Goal: Task Accomplishment & Management: Manage account settings

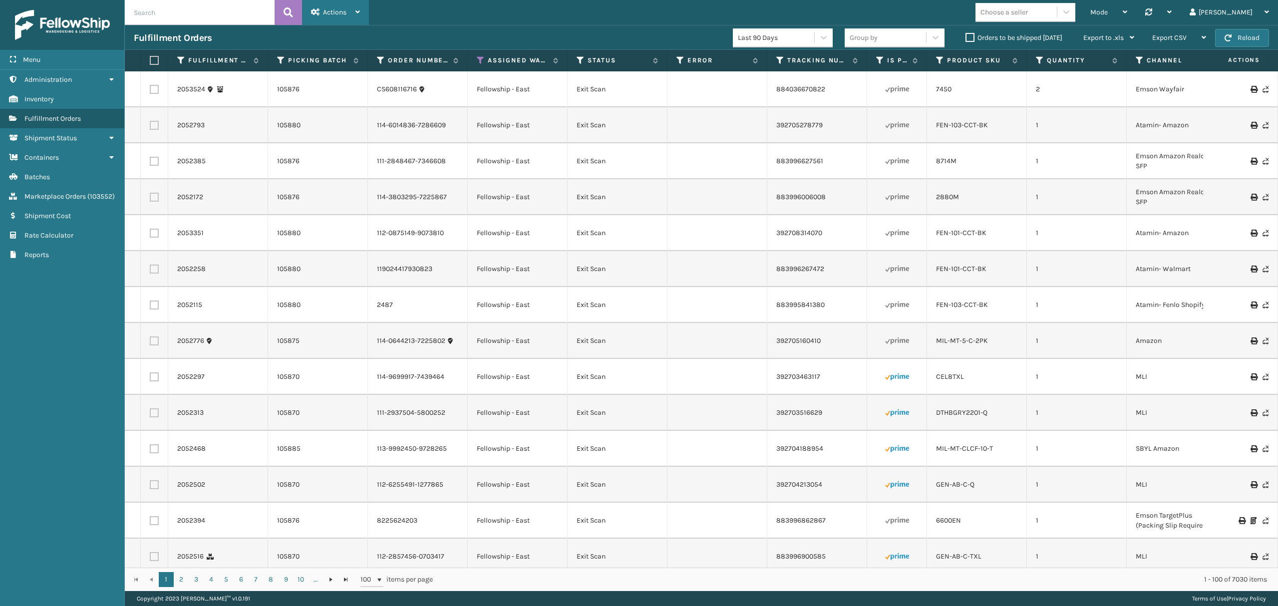
click at [324, 5] on div "Actions" at bounding box center [335, 12] width 49 height 25
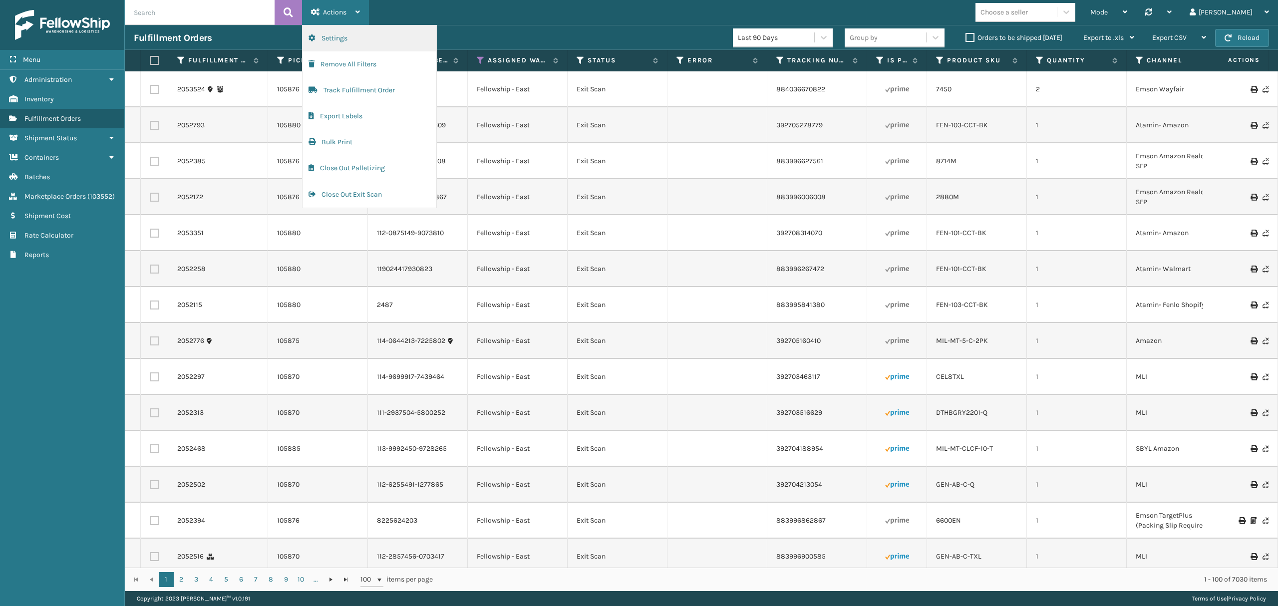
click at [347, 33] on button "Settings" at bounding box center [369, 38] width 134 height 26
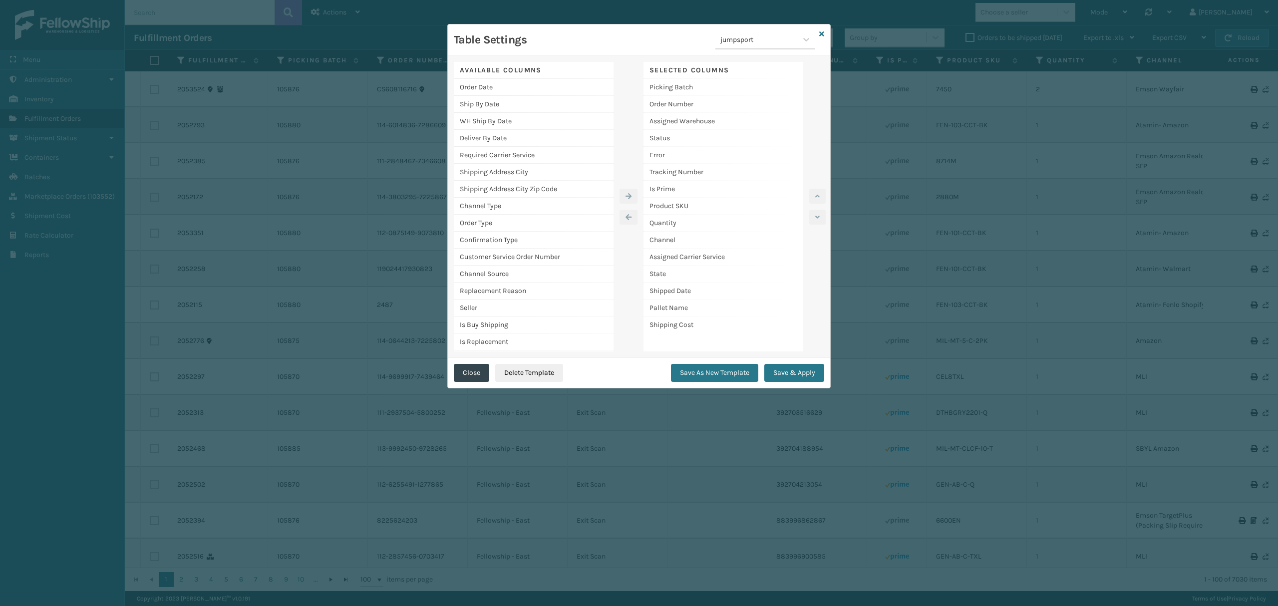
click at [817, 40] on div "Table Settings jumpsport" at bounding box center [639, 39] width 382 height 31
click at [822, 30] on icon at bounding box center [821, 33] width 5 height 7
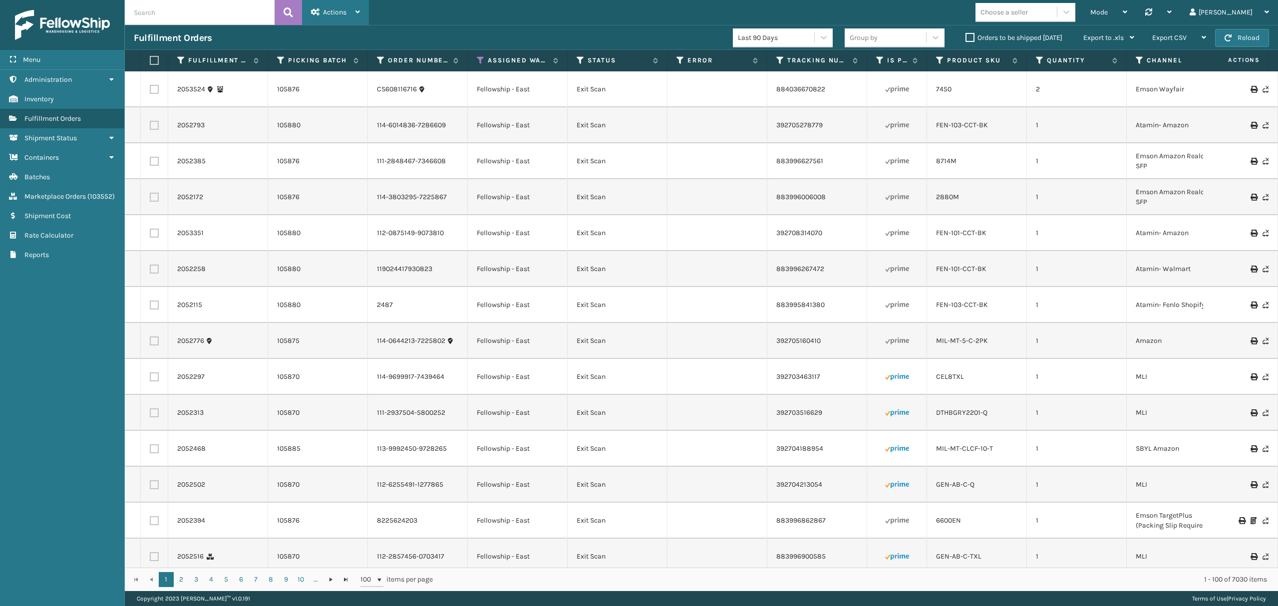
click at [324, 14] on span "Actions" at bounding box center [334, 12] width 23 height 8
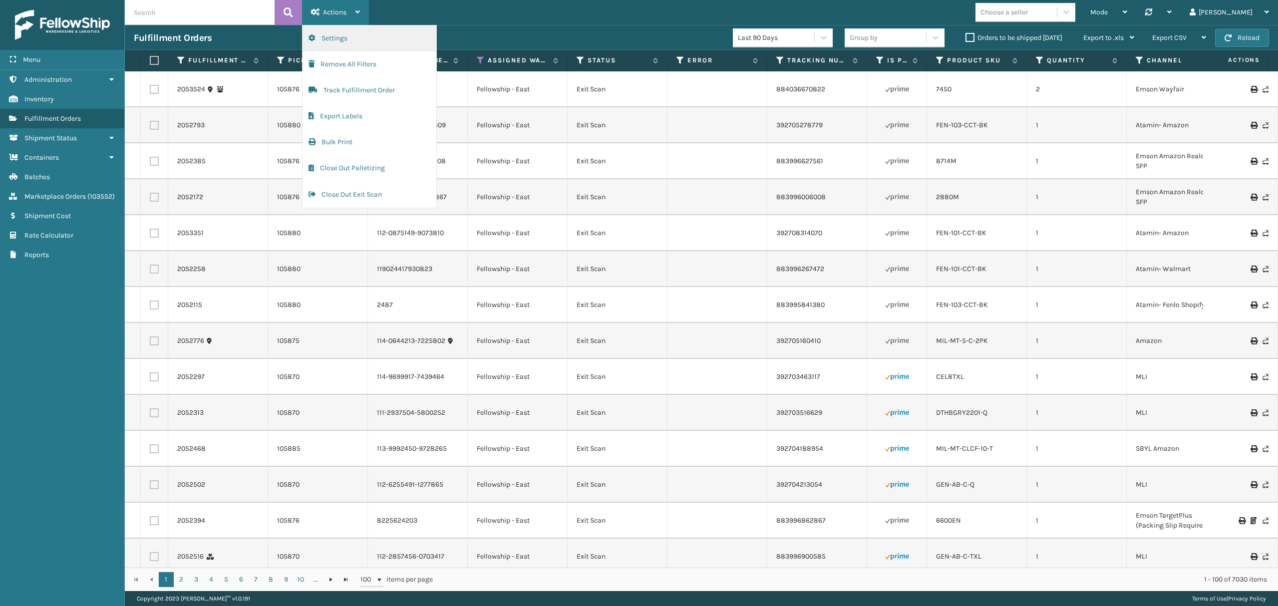
click at [340, 25] on button "Settings" at bounding box center [369, 38] width 134 height 26
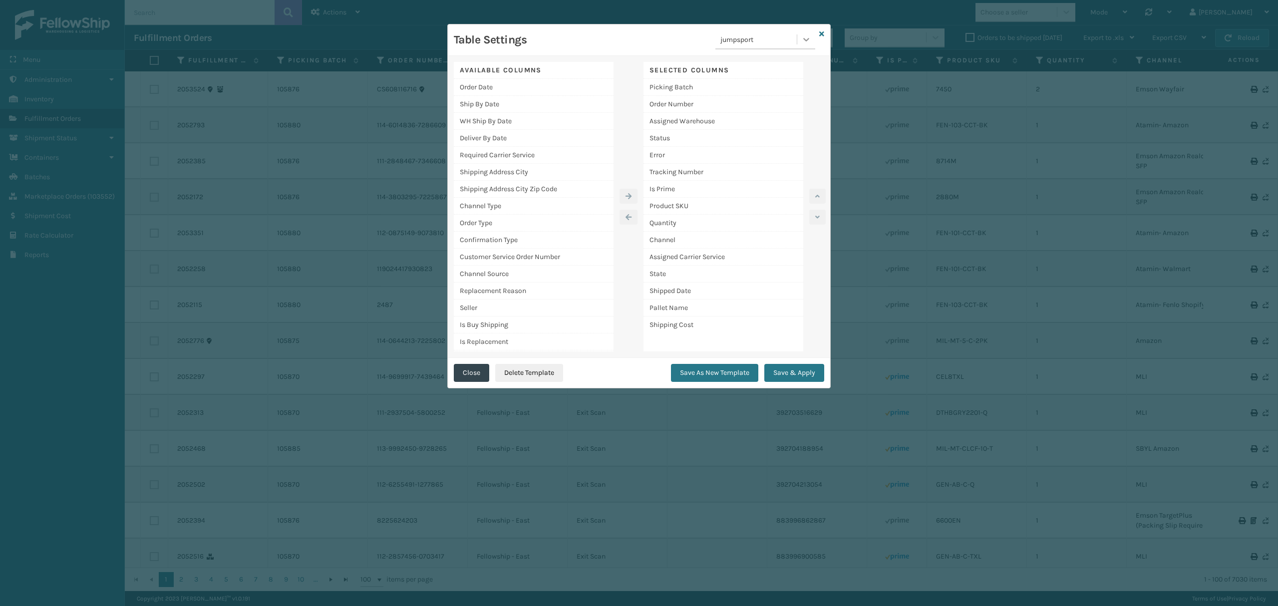
click at [809, 42] on icon at bounding box center [806, 39] width 10 height 10
click at [742, 78] on div "mm" at bounding box center [765, 83] width 100 height 18
click at [817, 28] on div "Table Settings option mm, selected. 0 results available. Select is focused ,typ…" at bounding box center [639, 39] width 382 height 31
click at [817, 30] on div "Table Settings mm" at bounding box center [639, 39] width 382 height 31
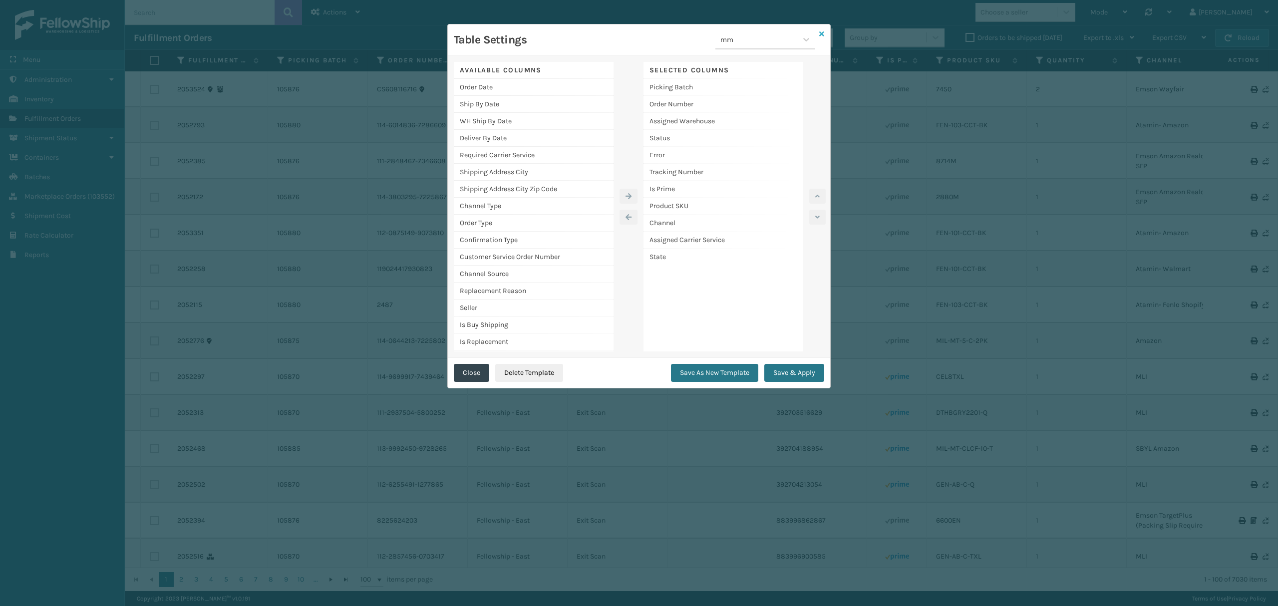
click at [821, 34] on icon at bounding box center [821, 33] width 5 height 7
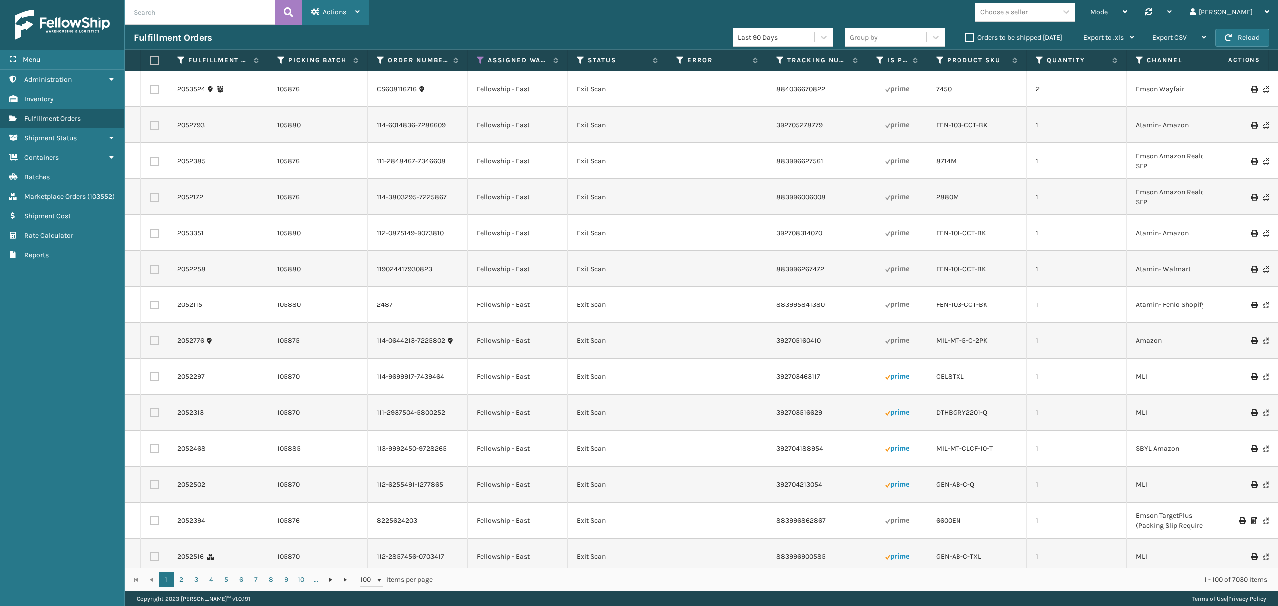
click at [351, 7] on div "Actions" at bounding box center [335, 12] width 49 height 25
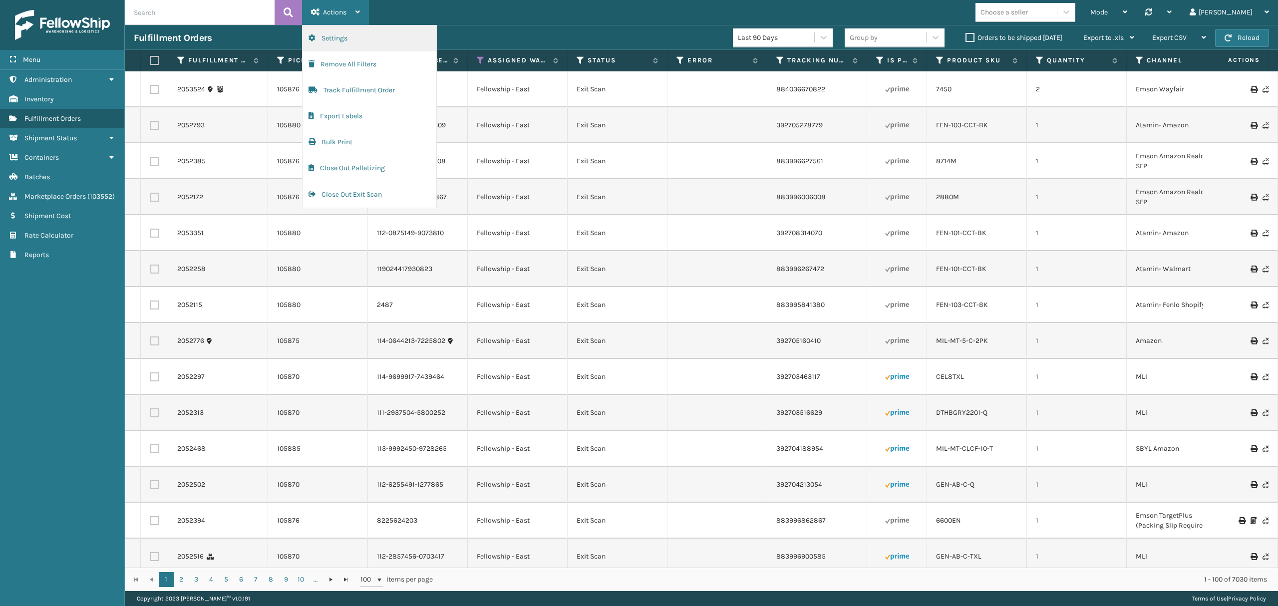
click at [390, 38] on button "Settings" at bounding box center [369, 38] width 134 height 26
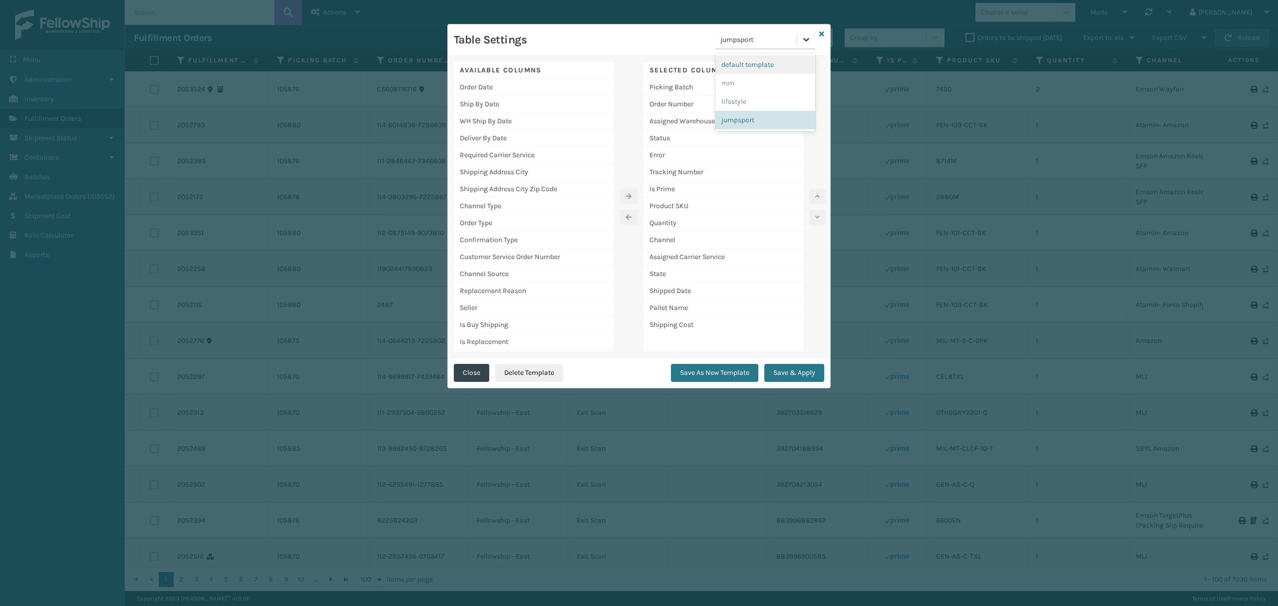
click at [802, 44] on icon at bounding box center [806, 39] width 10 height 10
click at [763, 82] on div "mm" at bounding box center [765, 83] width 100 height 18
click at [787, 373] on button "Save & Apply" at bounding box center [794, 373] width 60 height 18
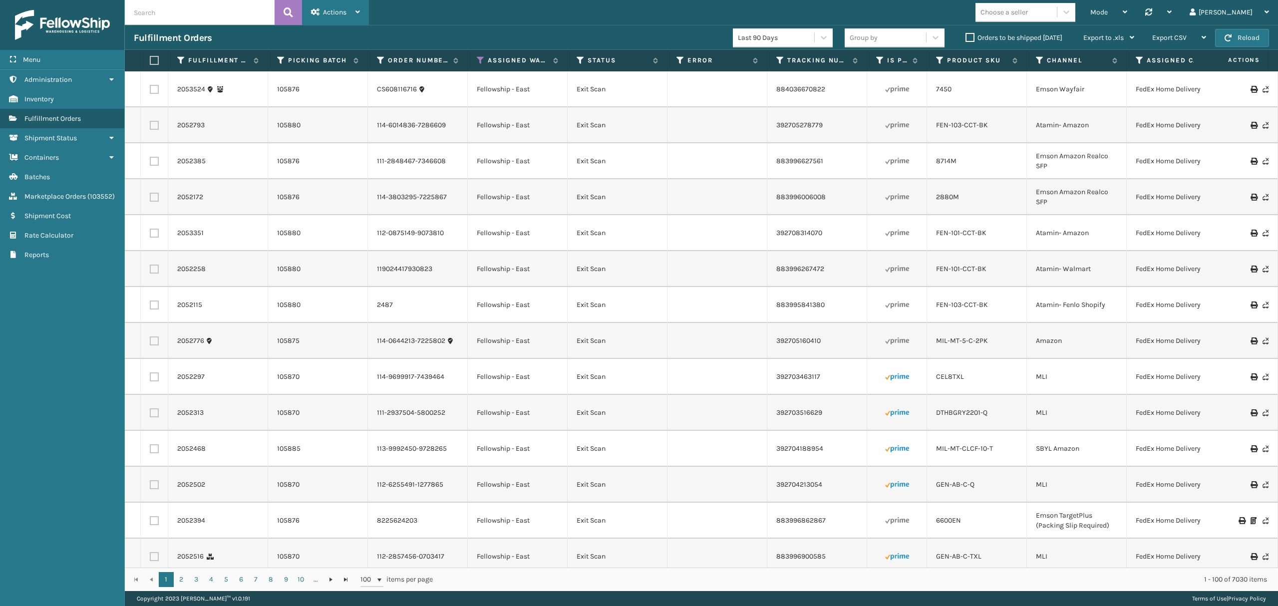
click at [348, 10] on div "Actions" at bounding box center [335, 12] width 49 height 25
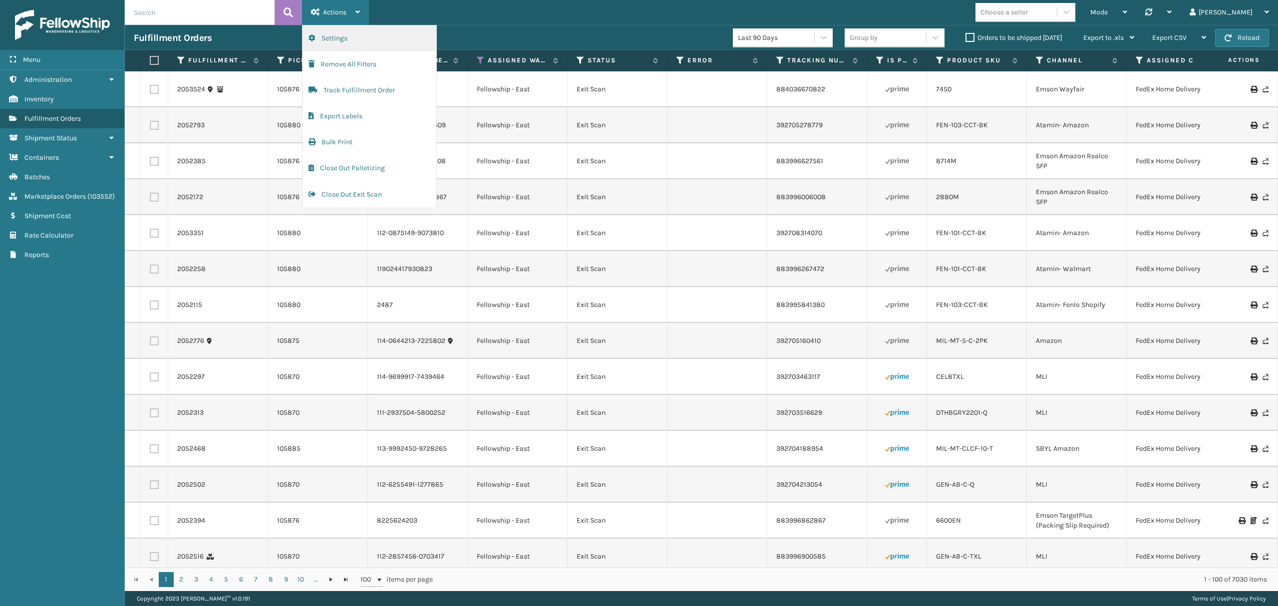
click at [367, 29] on button "Settings" at bounding box center [369, 38] width 134 height 26
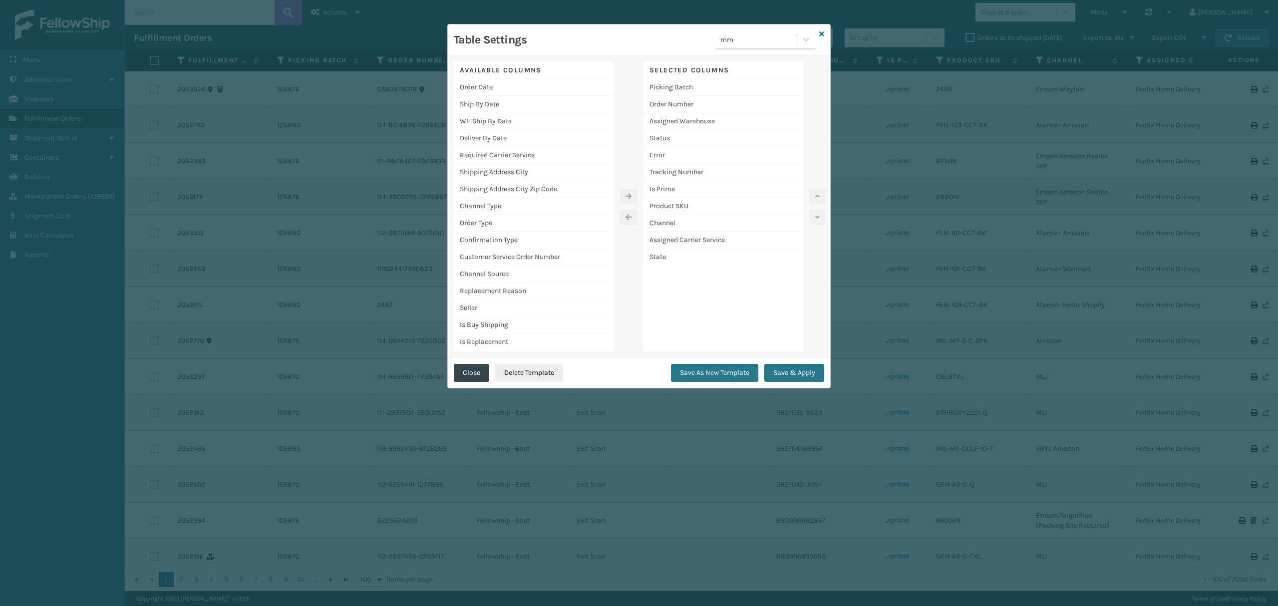
click at [785, 48] on div "mm" at bounding box center [765, 39] width 100 height 19
click at [781, 64] on div "default template" at bounding box center [765, 64] width 100 height 18
click at [785, 41] on div "default template" at bounding box center [758, 39] width 77 height 10
click at [753, 81] on div "lifestyle" at bounding box center [765, 83] width 100 height 18
click at [783, 372] on button "Save & Apply" at bounding box center [794, 373] width 60 height 18
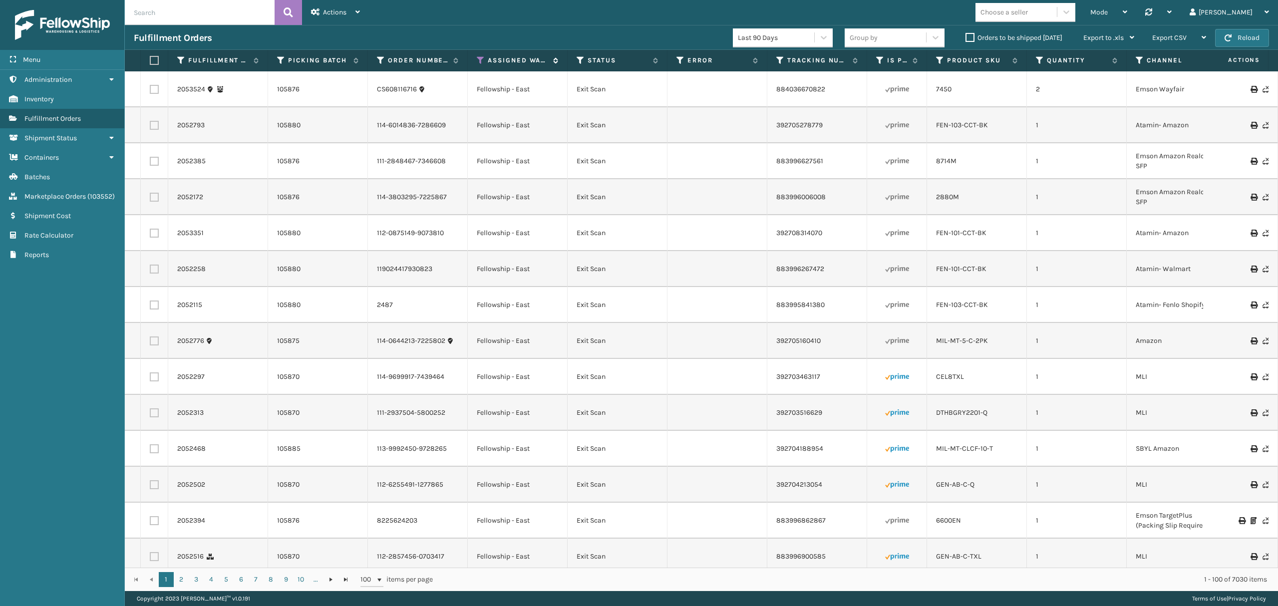
click at [477, 58] on icon at bounding box center [481, 60] width 8 height 9
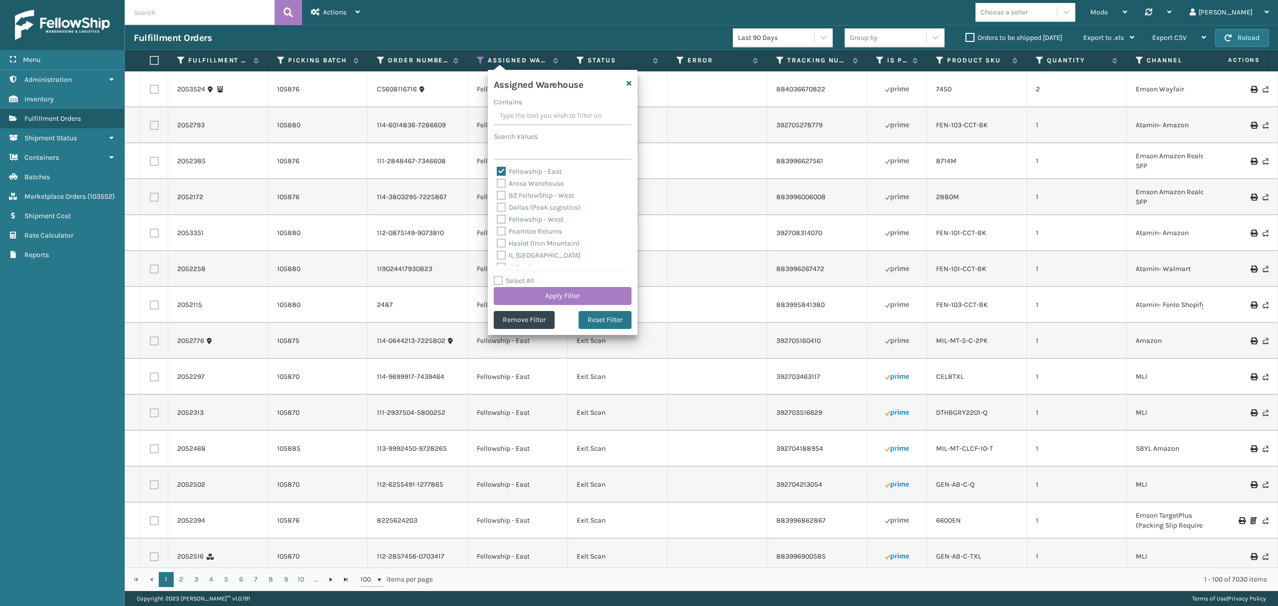
click at [507, 174] on label "Fellowship - East" at bounding box center [529, 171] width 65 height 8
click at [497, 172] on input "Fellowship - East" at bounding box center [497, 169] width 0 height 6
checkbox input "false"
click at [510, 201] on div "B2 FellowShip - West" at bounding box center [563, 196] width 132 height 12
click at [508, 194] on label "B2 FellowShip - West" at bounding box center [535, 195] width 77 height 8
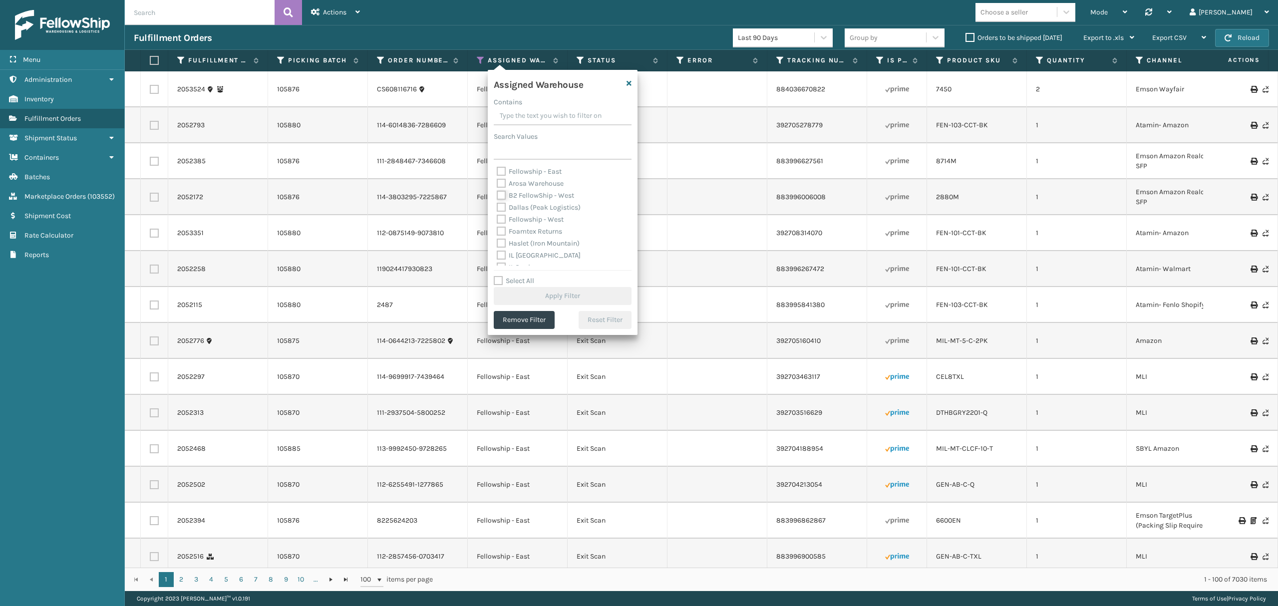
click at [497, 194] on input "B2 FellowShip - West" at bounding box center [497, 193] width 0 height 6
checkbox input "true"
click at [507, 169] on label "Fellowship - East" at bounding box center [529, 171] width 65 height 8
click at [497, 169] on input "Fellowship - East" at bounding box center [497, 169] width 0 height 6
checkbox input "true"
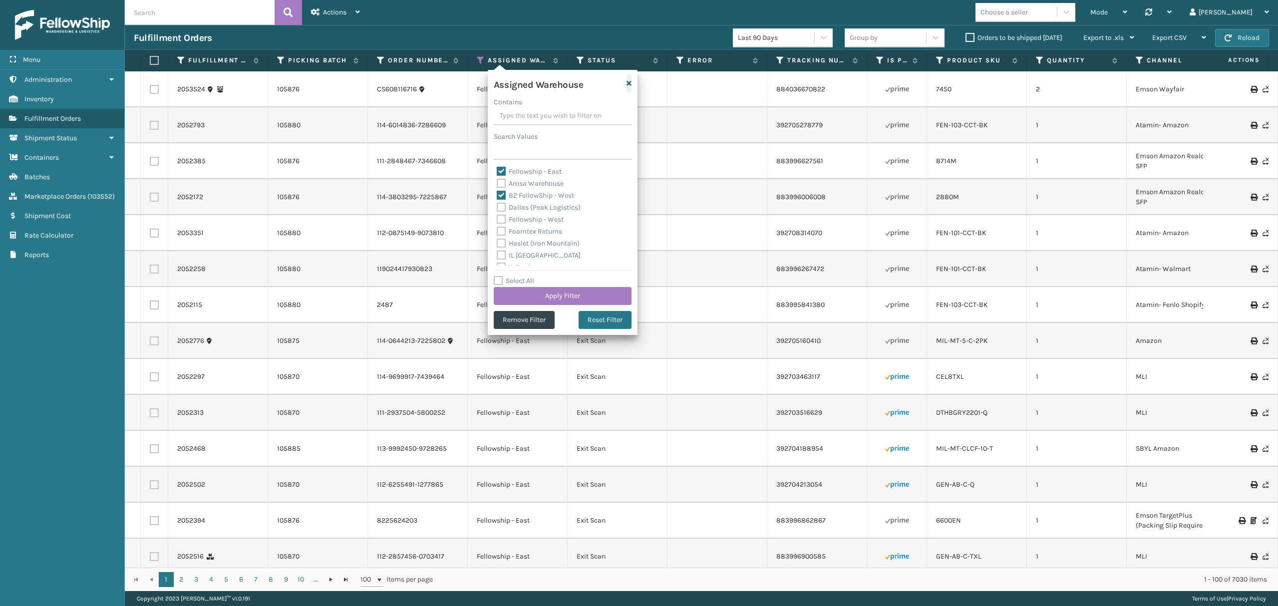
click at [626, 82] on icon "button" at bounding box center [628, 83] width 5 height 7
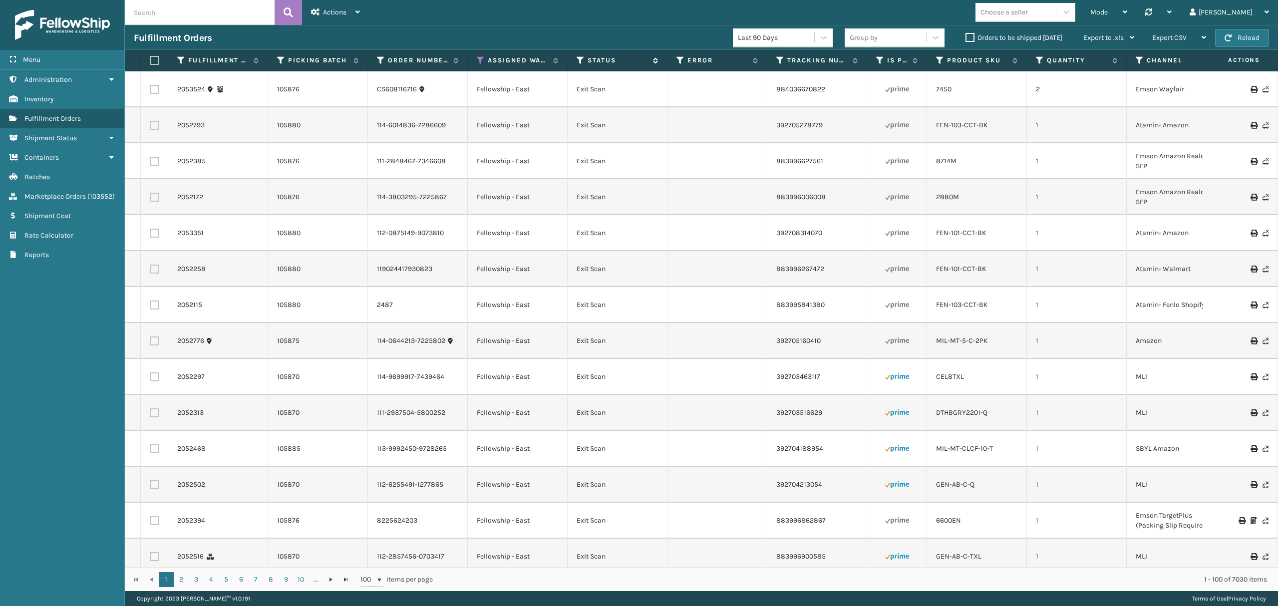
click at [578, 59] on icon at bounding box center [580, 60] width 8 height 9
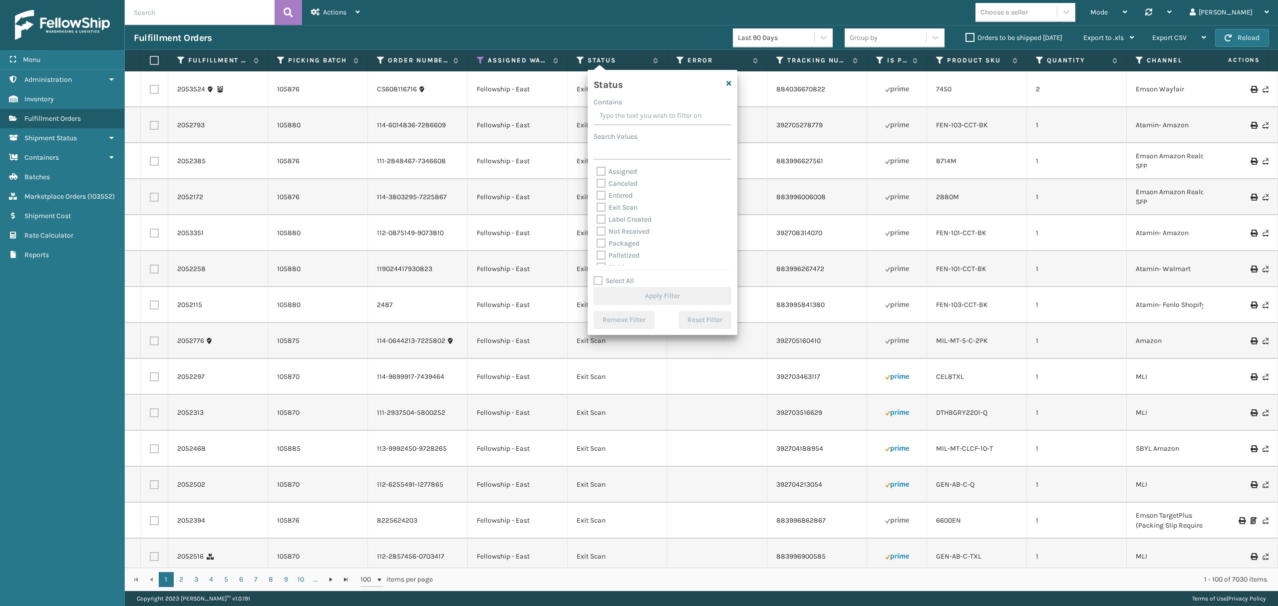
click at [631, 252] on label "Palletized" at bounding box center [617, 255] width 43 height 8
click at [597, 252] on input "Palletized" at bounding box center [596, 253] width 0 height 6
checkbox input "true"
click at [632, 290] on button "Apply Filter" at bounding box center [662, 296] width 138 height 18
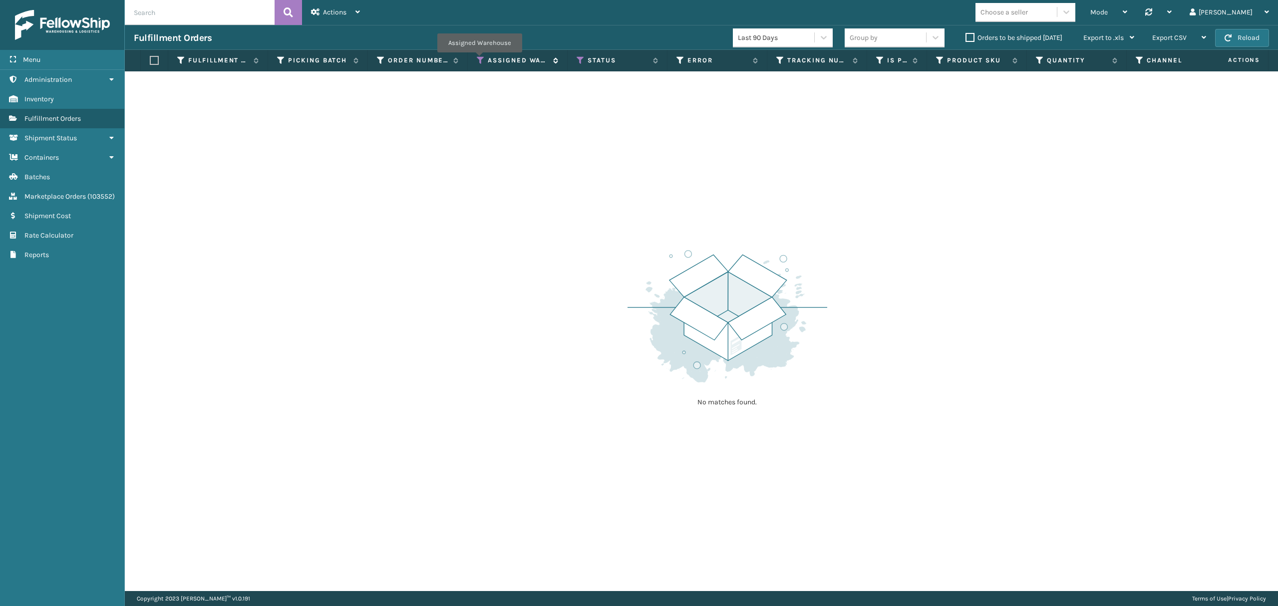
click at [479, 60] on icon at bounding box center [481, 60] width 8 height 9
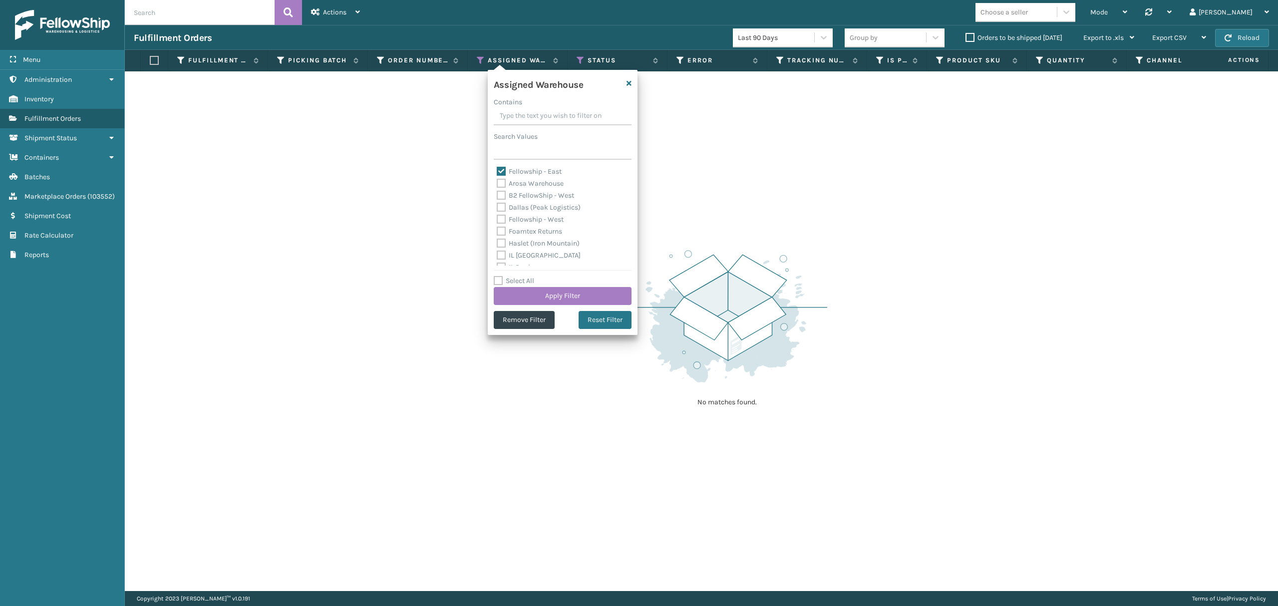
click at [518, 174] on label "Fellowship - East" at bounding box center [529, 171] width 65 height 8
click at [497, 172] on input "Fellowship - East" at bounding box center [497, 169] width 0 height 6
checkbox input "false"
click at [523, 216] on label "Fellowship - West" at bounding box center [530, 219] width 67 height 8
click at [497, 216] on input "Fellowship - West" at bounding box center [497, 217] width 0 height 6
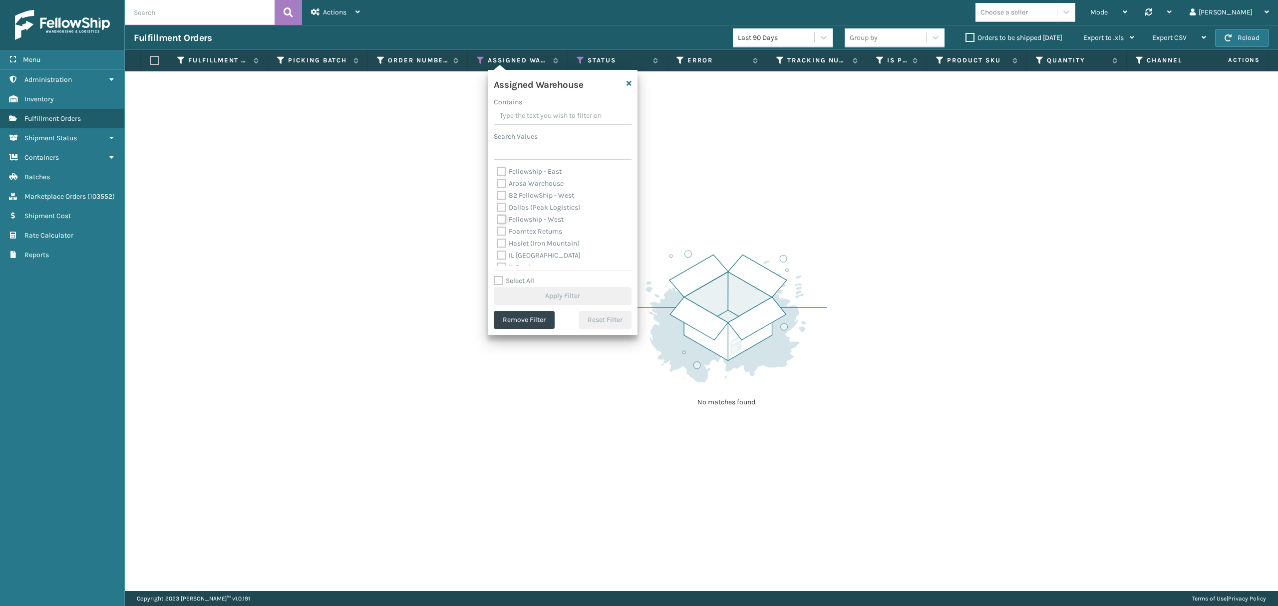
checkbox input "true"
click at [512, 167] on label "Fellowship - East" at bounding box center [529, 171] width 65 height 8
click at [497, 167] on input "Fellowship - East" at bounding box center [497, 169] width 0 height 6
checkbox input "true"
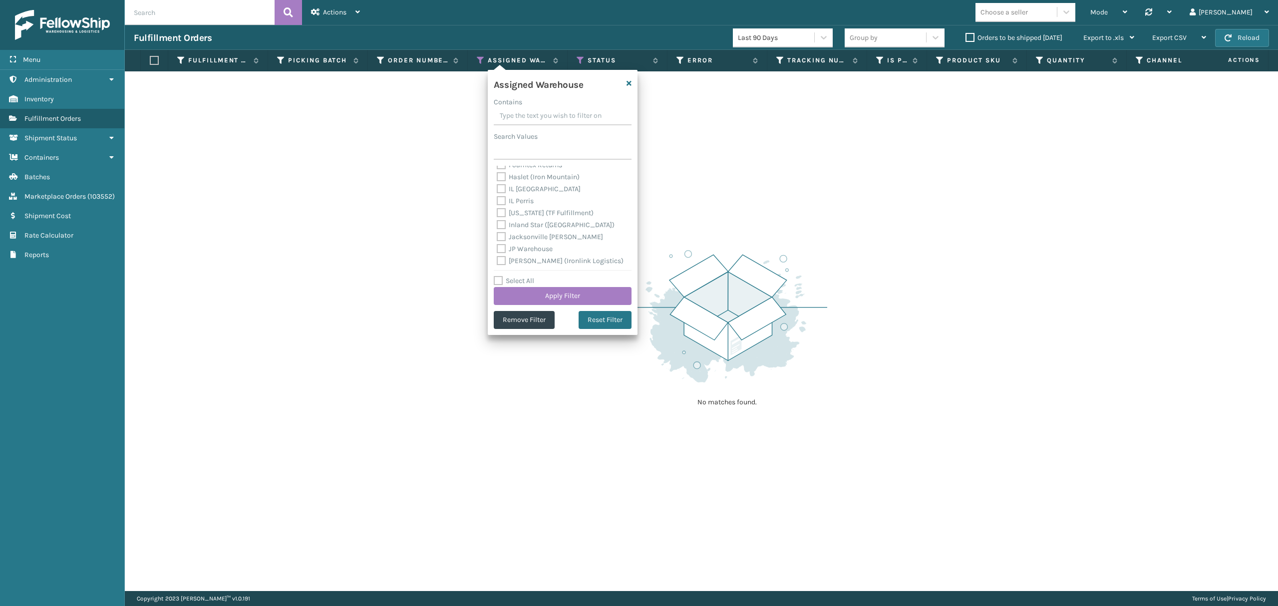
click at [525, 178] on label "Haslet (Iron Mountain)" at bounding box center [538, 177] width 83 height 8
click at [497, 178] on input "Haslet (Iron Mountain)" at bounding box center [497, 174] width 0 height 6
checkbox input "true"
click at [552, 261] on label "WindGap (Iron Mountain)" at bounding box center [543, 259] width 92 height 8
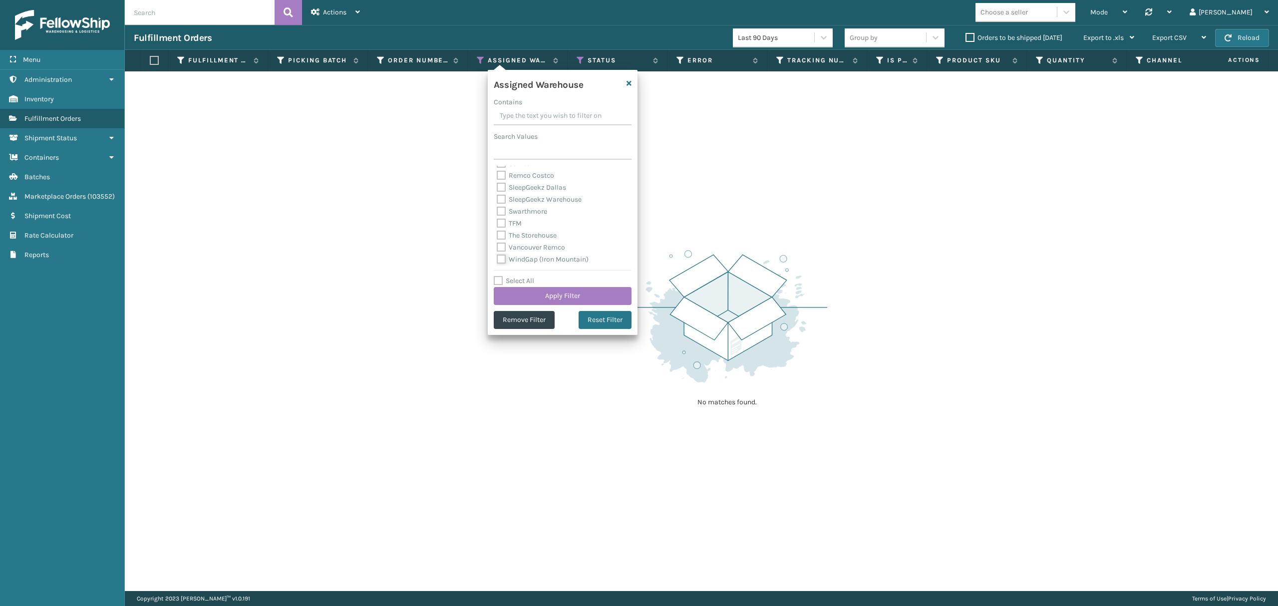
click at [497, 260] on input "WindGap (Iron Mountain)" at bounding box center [497, 257] width 0 height 6
checkbox input "true"
click at [554, 293] on button "Apply Filter" at bounding box center [563, 296] width 138 height 18
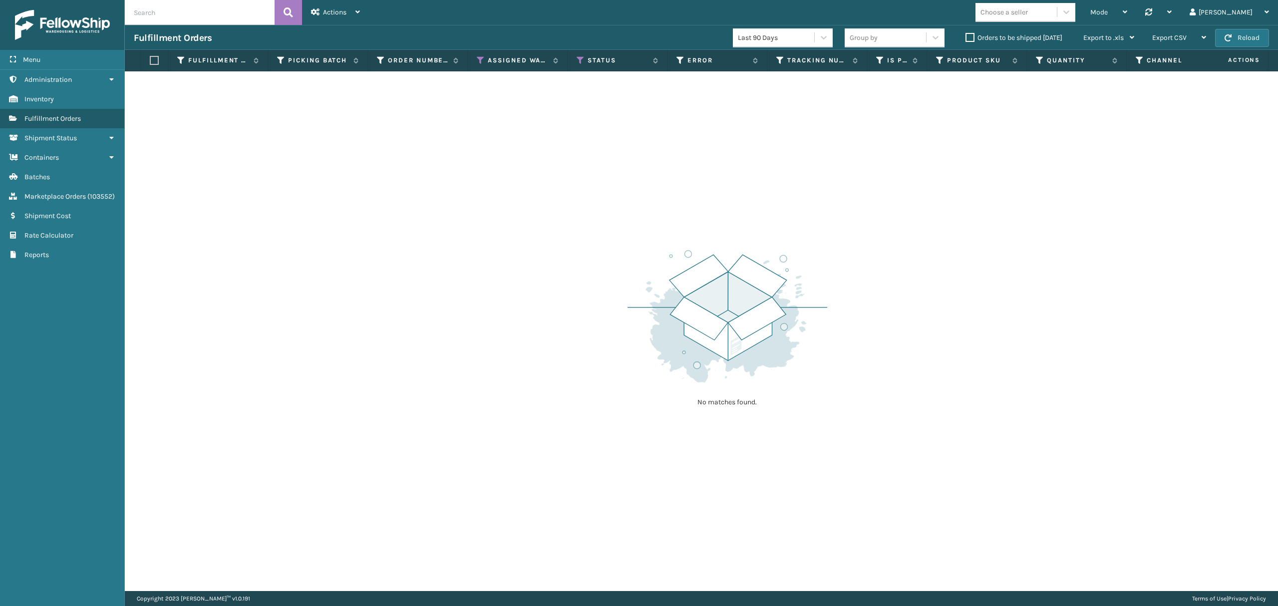
click at [574, 55] on th "Status" at bounding box center [617, 60] width 100 height 21
click at [574, 56] on th "Status" at bounding box center [617, 60] width 100 height 21
click at [576, 58] on icon at bounding box center [580, 60] width 8 height 9
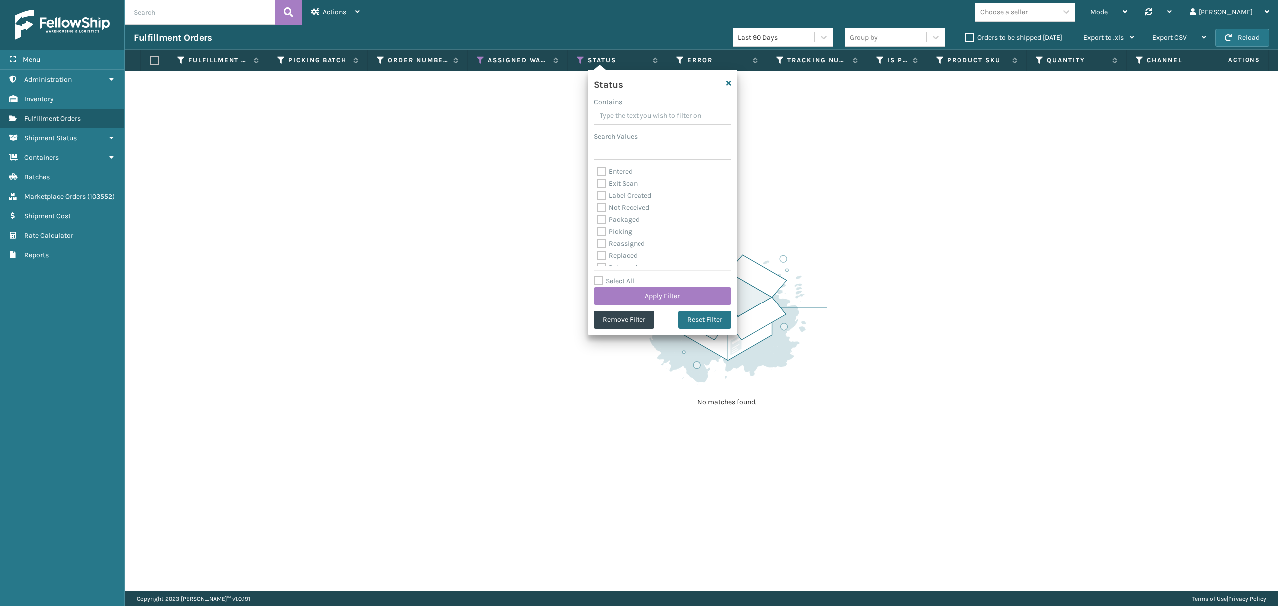
scroll to position [56, 0]
click at [633, 177] on label "Label Created" at bounding box center [623, 175] width 55 height 8
click at [597, 176] on input "Label Created" at bounding box center [596, 173] width 0 height 6
checkbox input "true"
click at [639, 292] on button "Apply Filter" at bounding box center [662, 296] width 138 height 18
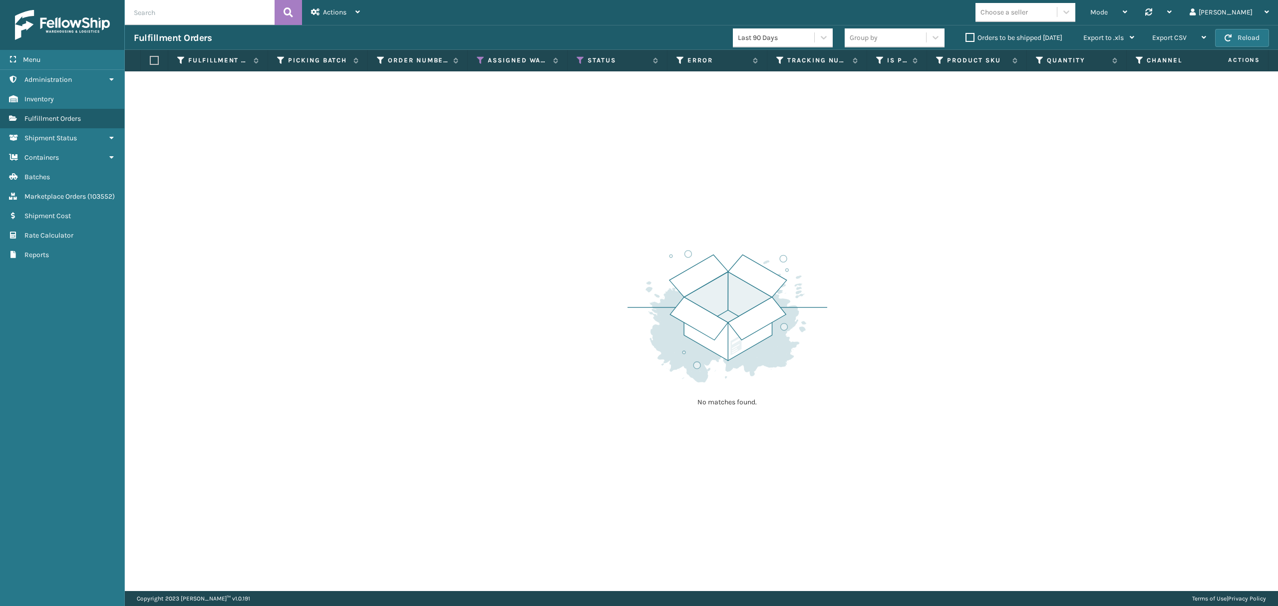
click at [483, 66] on th "Assigned Warehouse" at bounding box center [518, 60] width 100 height 21
click at [480, 59] on icon at bounding box center [481, 60] width 8 height 9
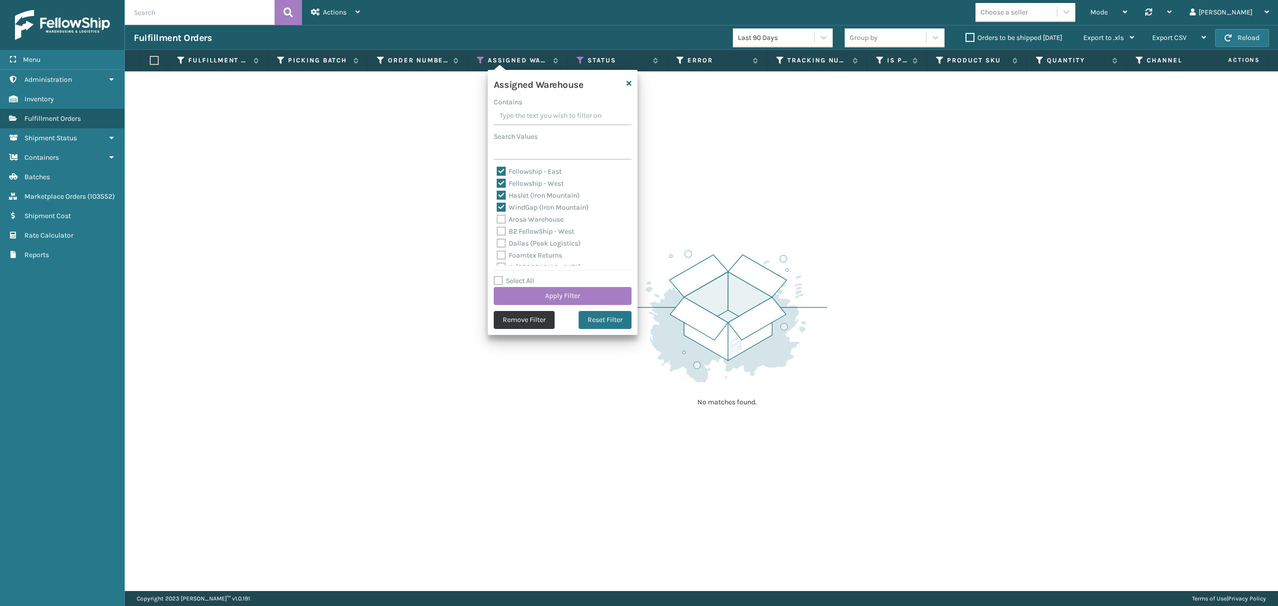
click at [519, 321] on button "Remove Filter" at bounding box center [524, 320] width 61 height 18
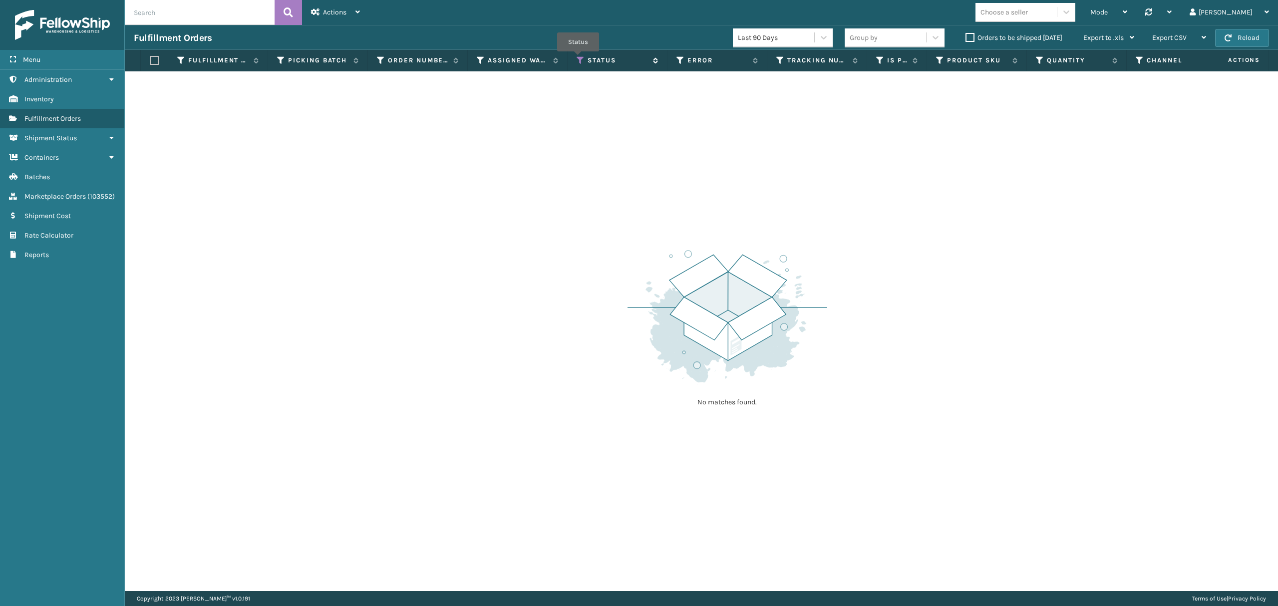
click at [578, 59] on icon at bounding box center [580, 60] width 8 height 9
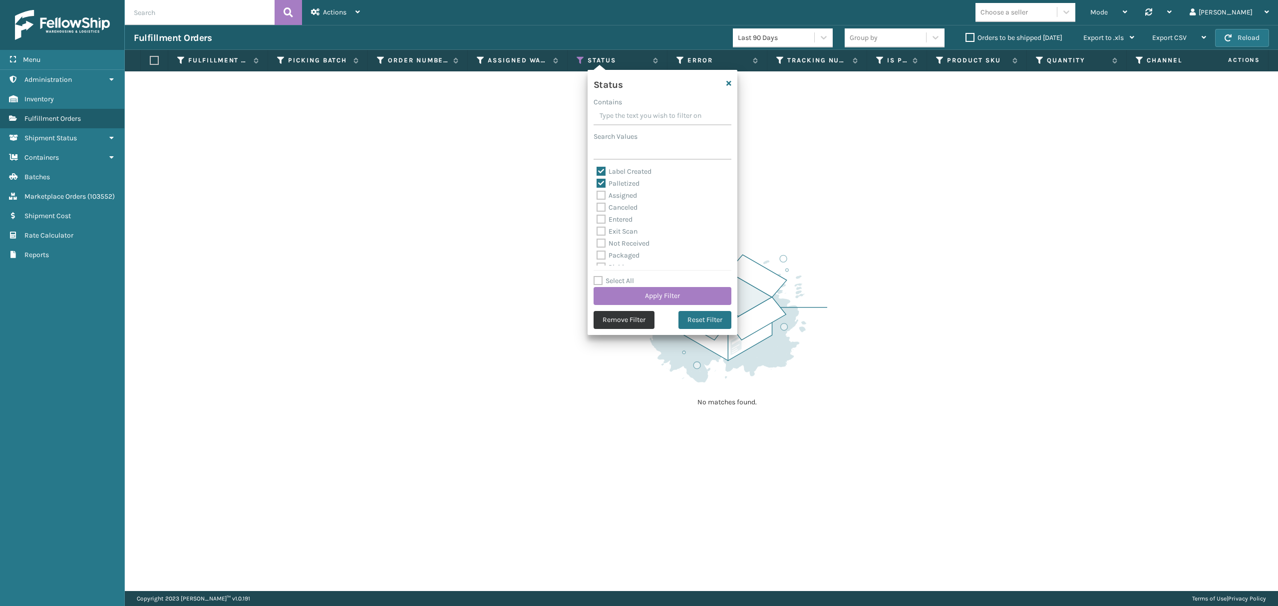
click at [605, 317] on button "Remove Filter" at bounding box center [623, 320] width 61 height 18
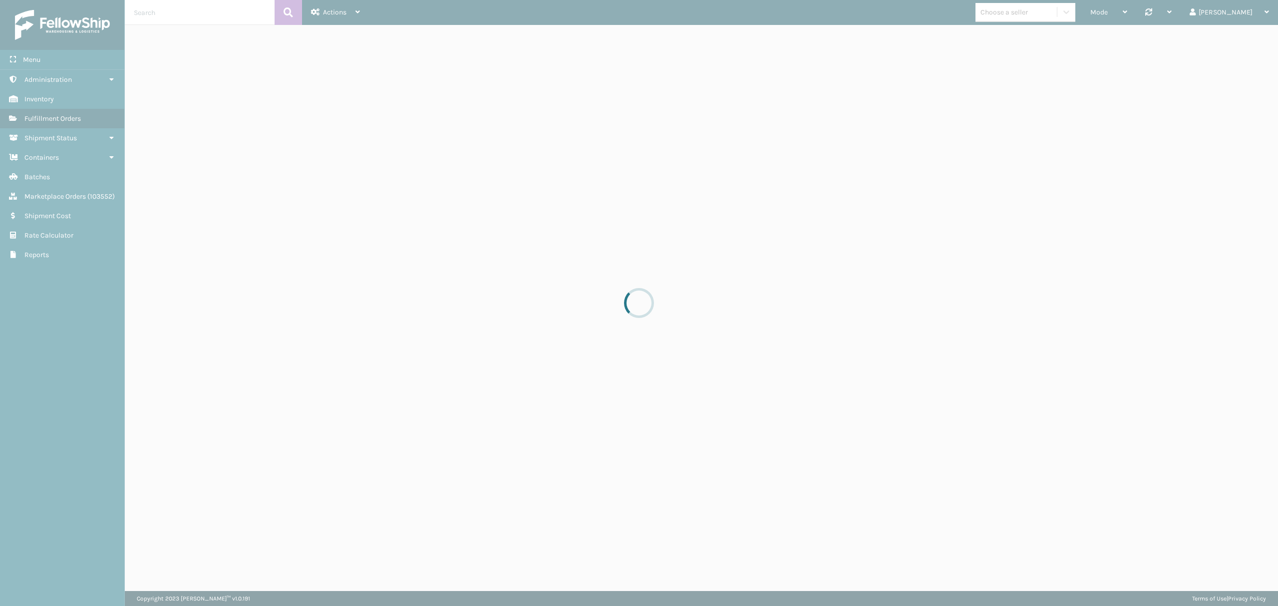
click at [1162, 16] on div at bounding box center [639, 303] width 1278 height 606
